Goal: Information Seeking & Learning: Understand process/instructions

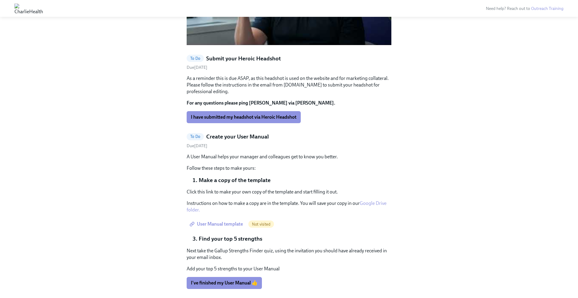
scroll to position [560, 0]
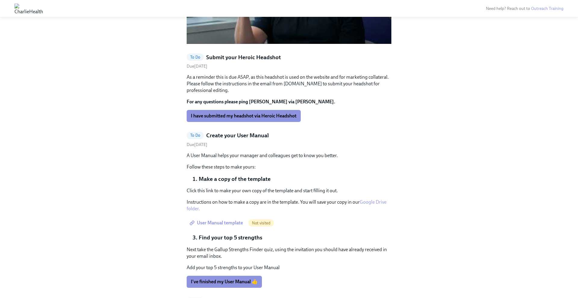
click at [235, 220] on span "User Manual template" at bounding box center [217, 223] width 52 height 6
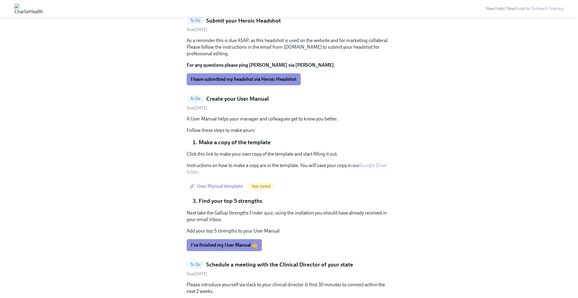
scroll to position [604, 0]
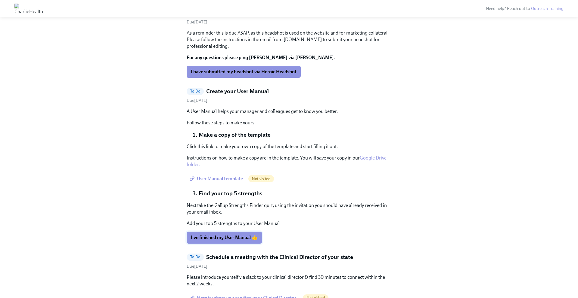
click at [225, 235] on span "I've finished my User Manual 👍" at bounding box center [224, 238] width 67 height 6
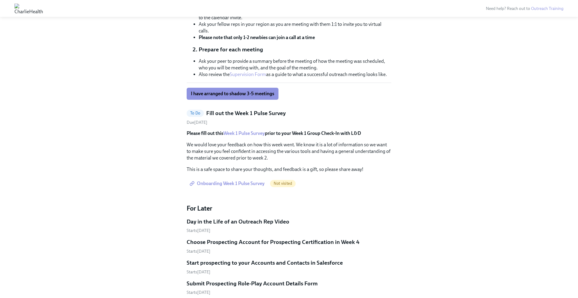
scroll to position [912, 0]
click at [246, 181] on span "Onboarding Week 1 Pulse Survey" at bounding box center [228, 184] width 74 height 6
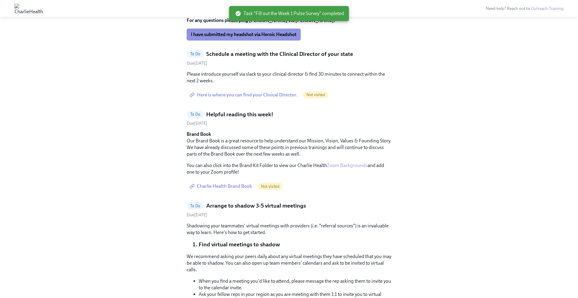
scroll to position [638, 0]
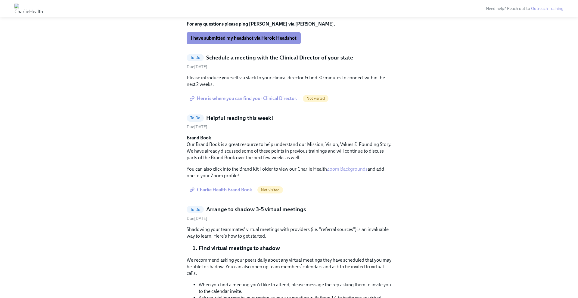
click at [236, 187] on span "Charlie Health Brand Book" at bounding box center [221, 190] width 61 height 6
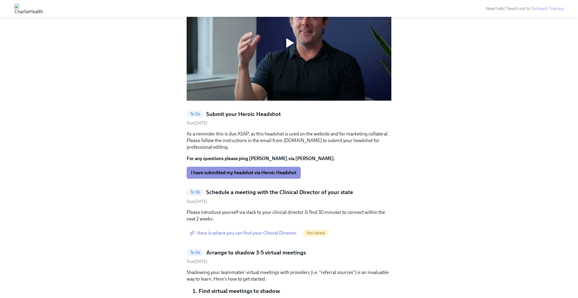
scroll to position [502, 0]
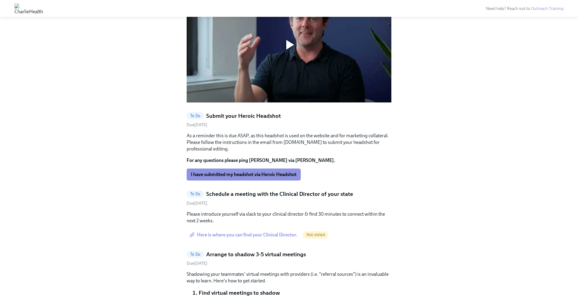
click at [252, 232] on span "Here is where you can find your Clinical Director." at bounding box center [244, 235] width 107 height 6
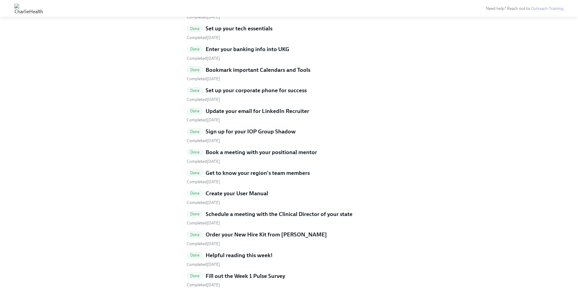
scroll to position [1309, 0]
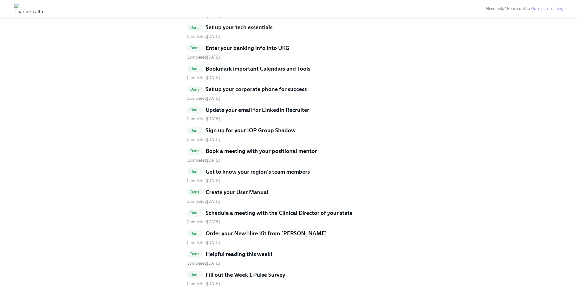
click at [245, 209] on h5 "Schedule a meeting with the Clinical Director of your state" at bounding box center [278, 213] width 147 height 8
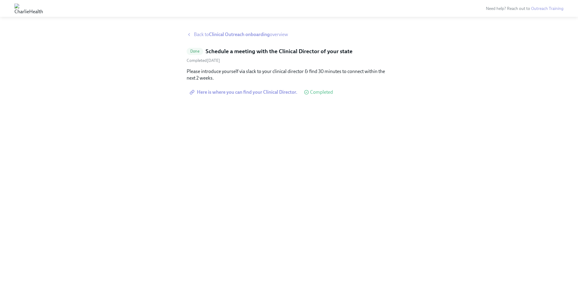
click at [278, 94] on span "Here is where you can find your Clinical Director." at bounding box center [244, 92] width 107 height 6
click at [222, 33] on strong "Clinical Outreach onboarding" at bounding box center [239, 35] width 61 height 6
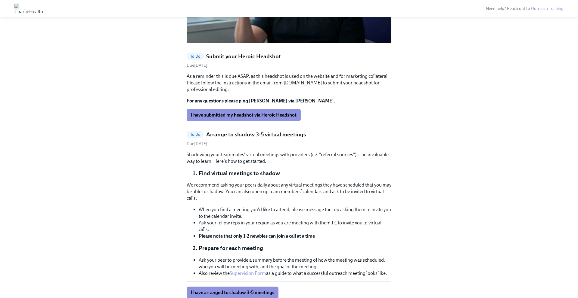
scroll to position [563, 0]
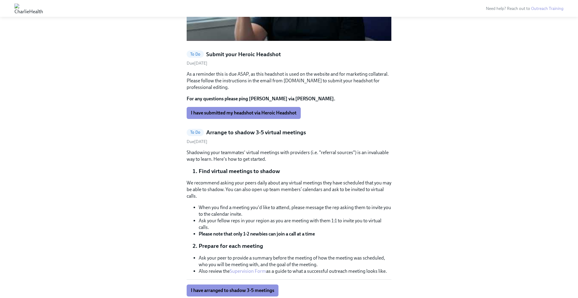
click at [103, 120] on div "Hi [PERSON_NAME]! This is your personal task list for Clinical Outreach onboard…" at bounding box center [288, 275] width 549 height 1614
